Goal: Use online tool/utility

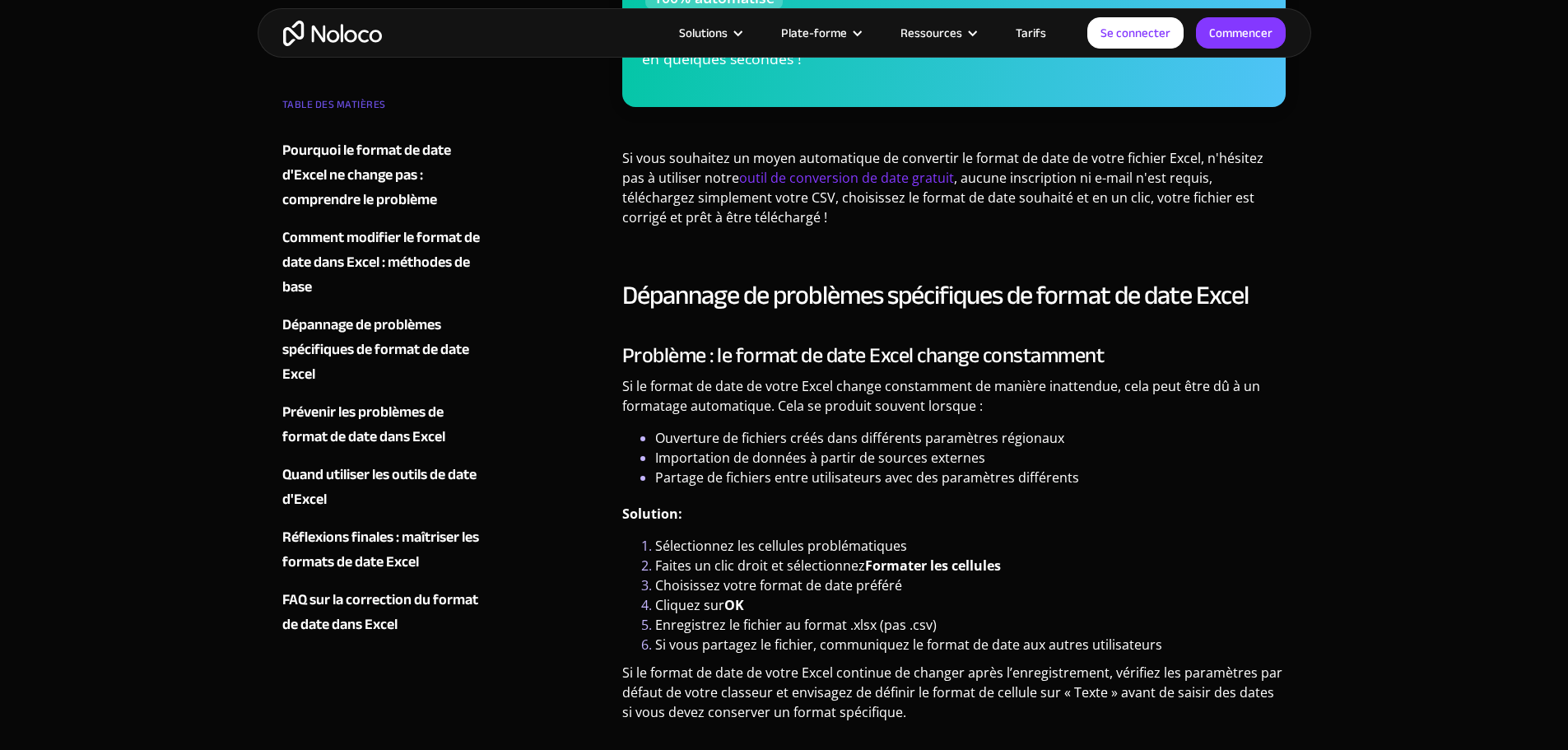
scroll to position [2442, 0]
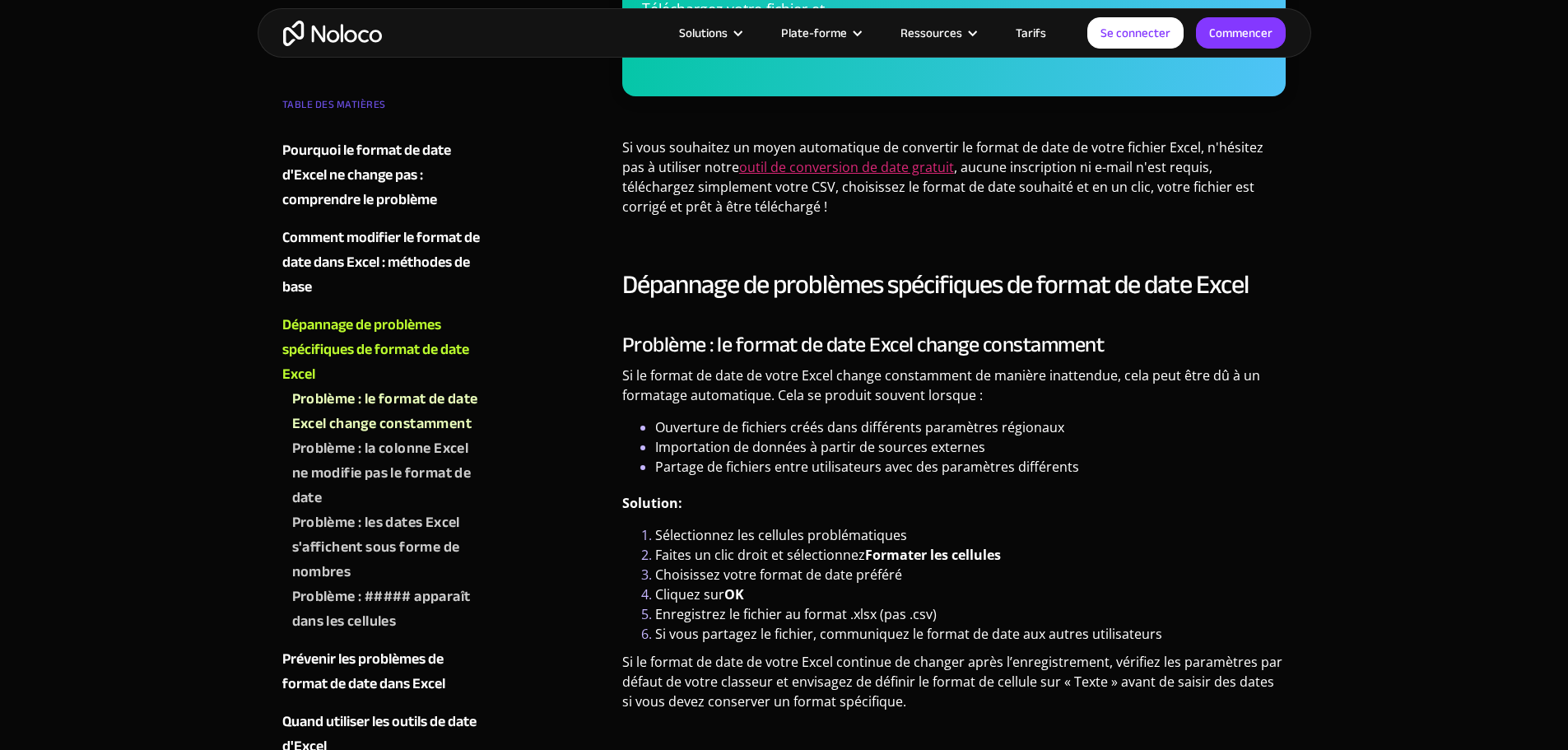
click at [765, 176] on font "outil de conversion de date gratuit" at bounding box center [846, 167] width 214 height 18
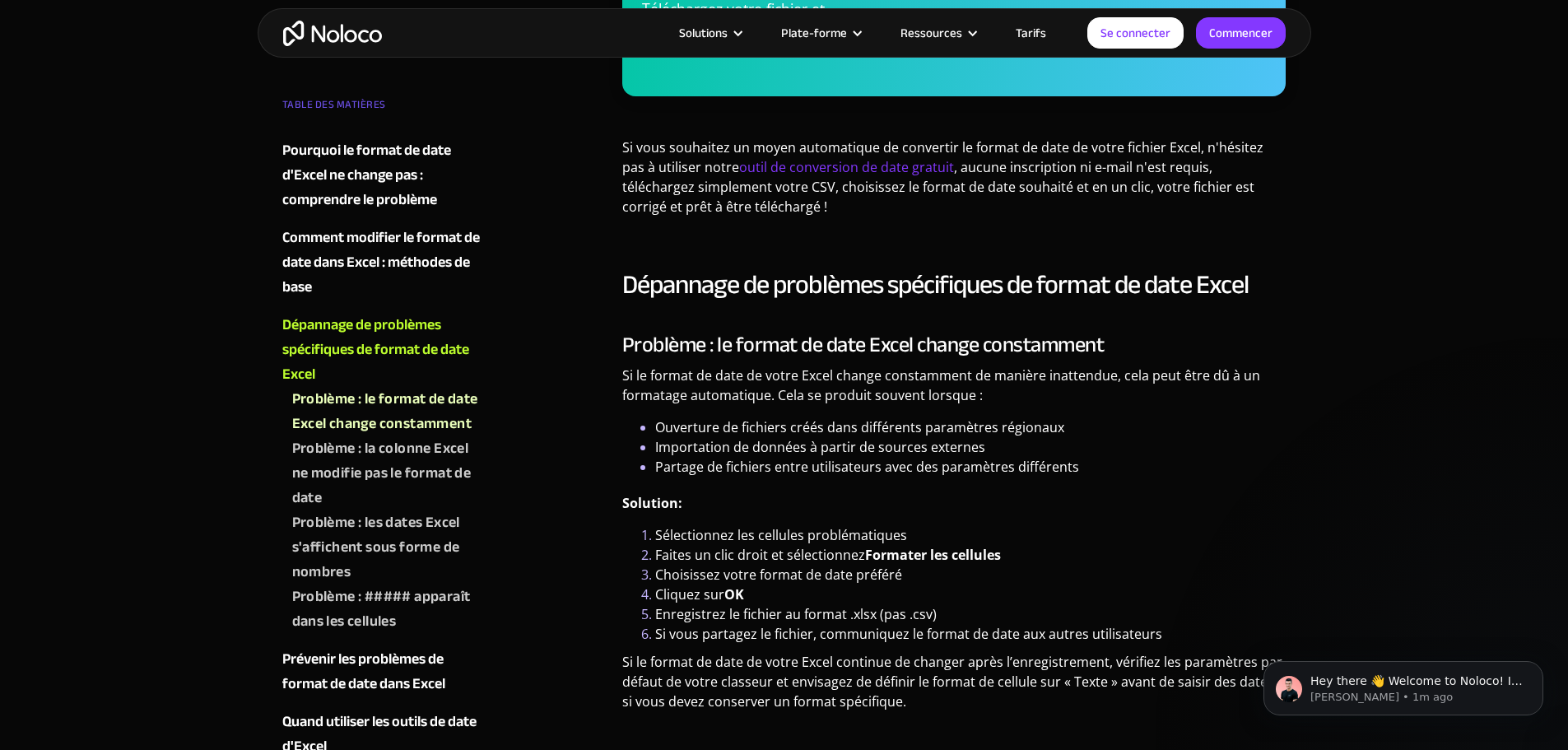
scroll to position [0, 0]
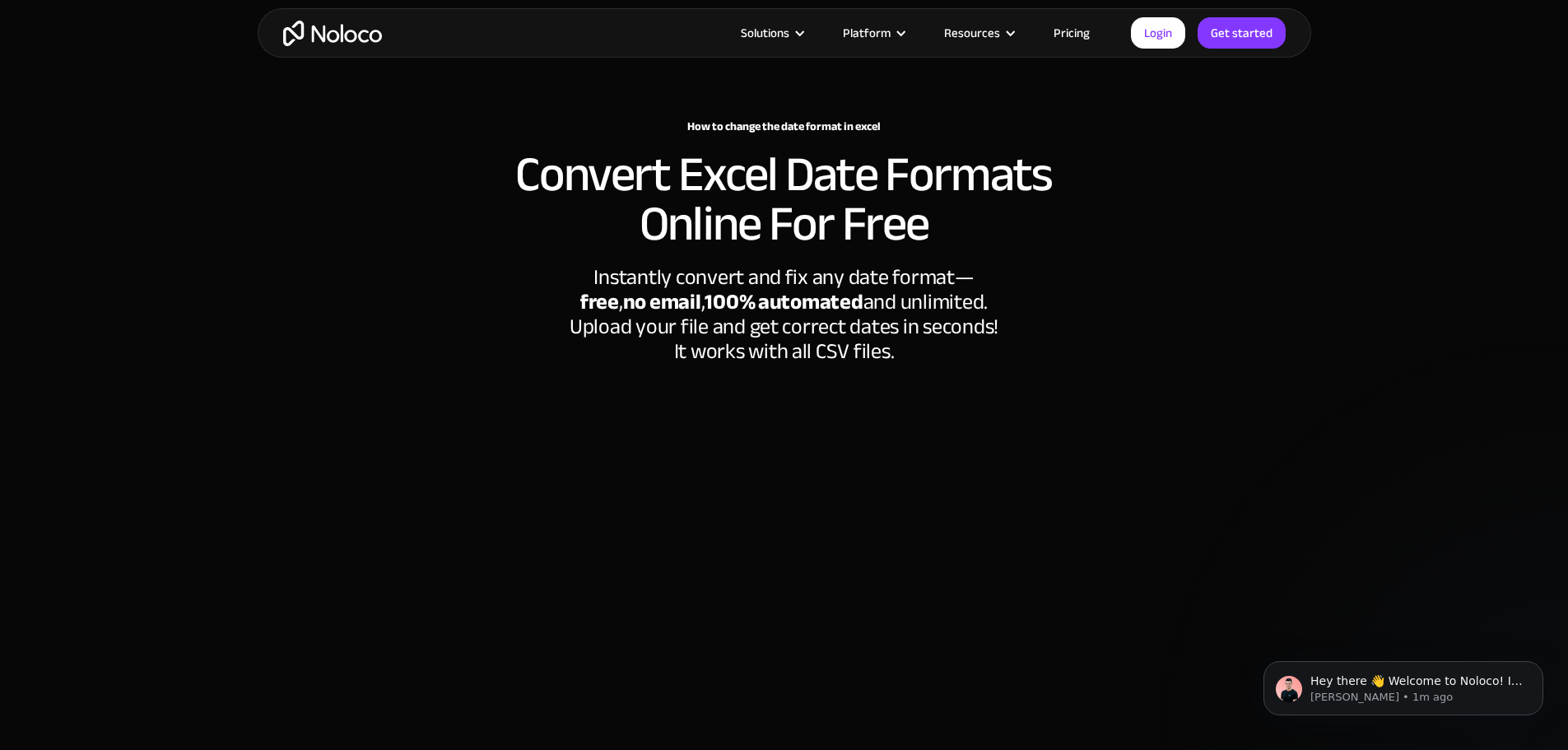
scroll to position [247, 0]
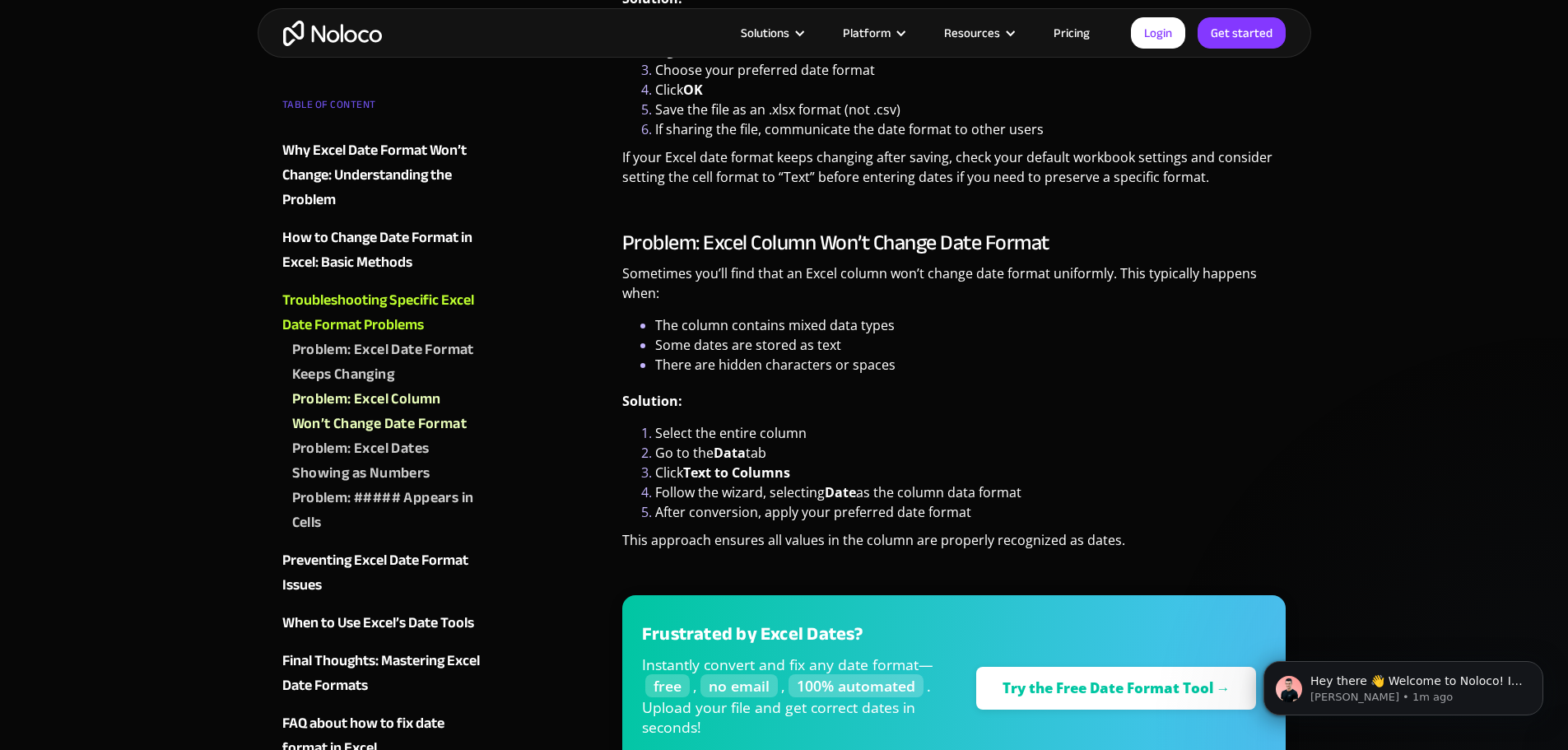
scroll to position [2718, 0]
